Goal: Transaction & Acquisition: Download file/media

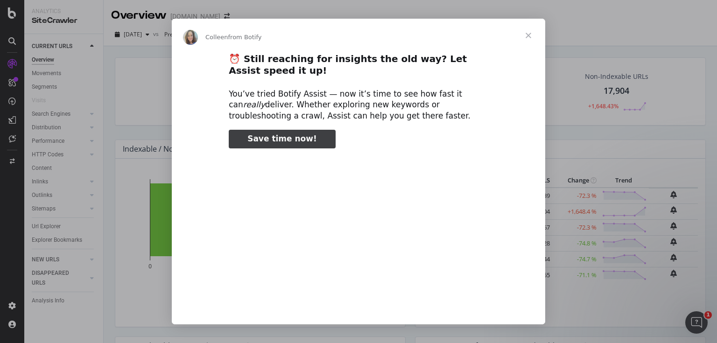
type input "53204"
click at [524, 34] on span "Close" at bounding box center [529, 36] width 34 height 34
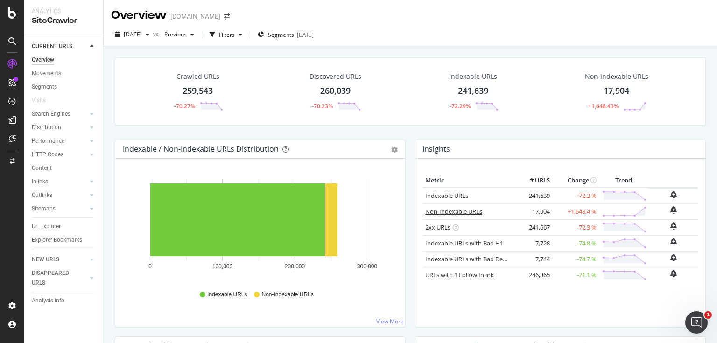
click at [439, 213] on link "Non-Indexable URLs" at bounding box center [453, 211] width 57 height 8
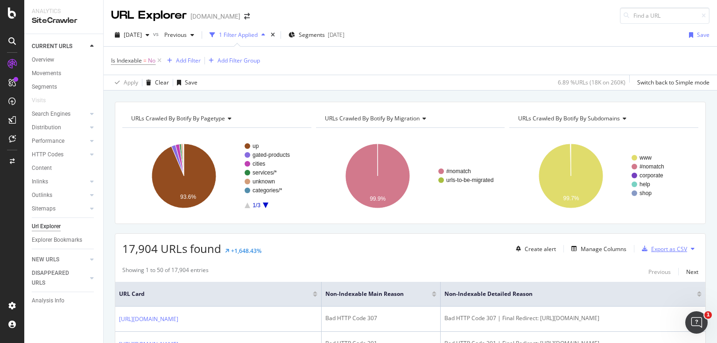
click at [651, 246] on div "Export as CSV" at bounding box center [669, 249] width 36 height 8
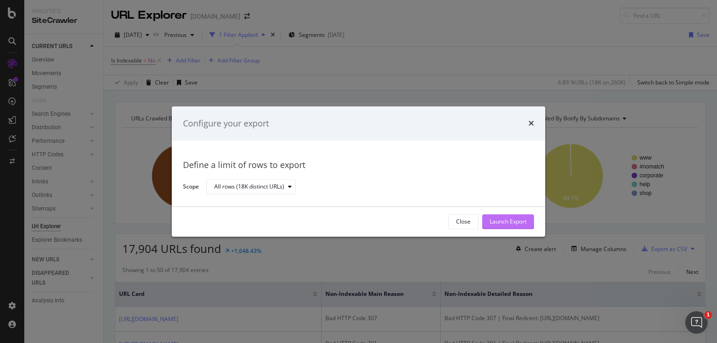
click at [531, 217] on button "Launch Export" at bounding box center [508, 221] width 52 height 15
